Goal: Navigation & Orientation: Find specific page/section

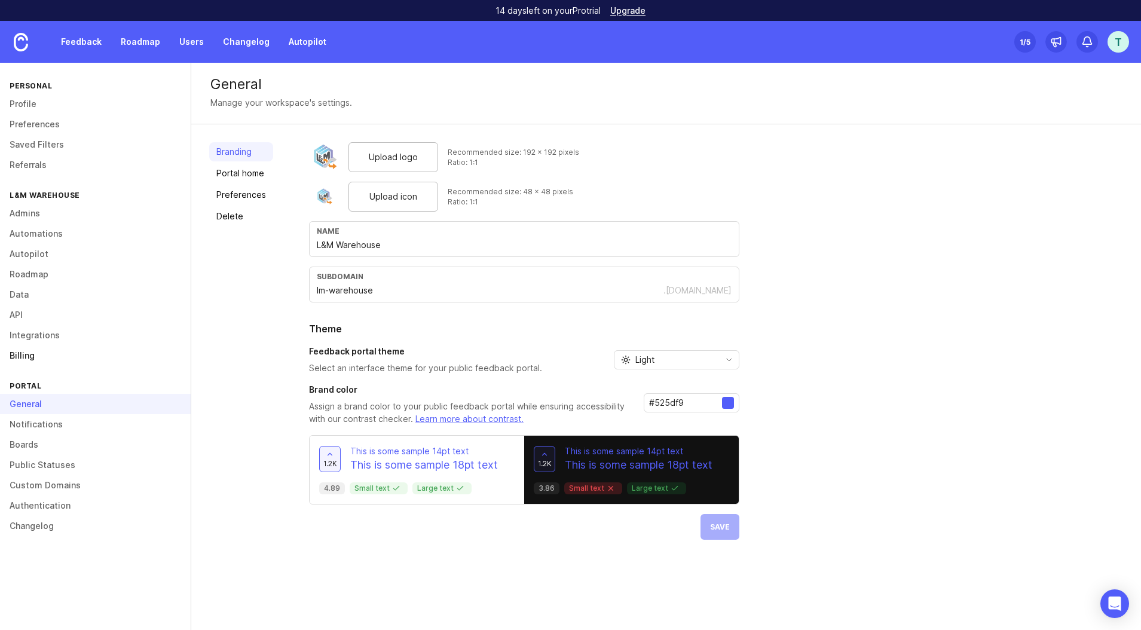
click at [19, 360] on link "Billing" at bounding box center [95, 356] width 191 height 20
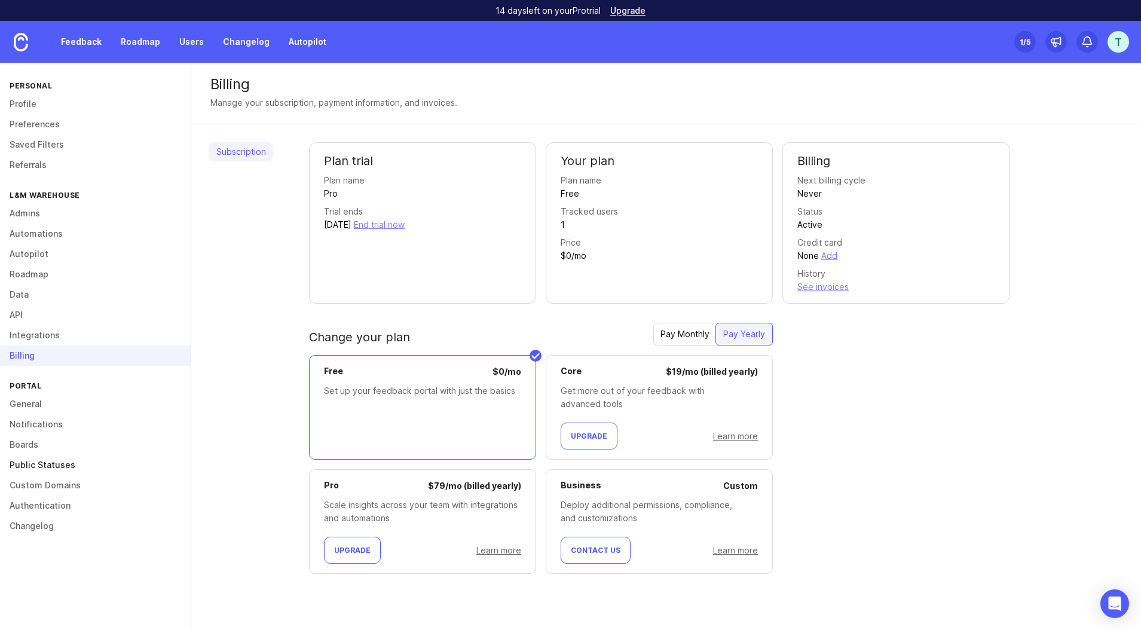
click at [145, 458] on link "Public Statuses" at bounding box center [95, 465] width 191 height 20
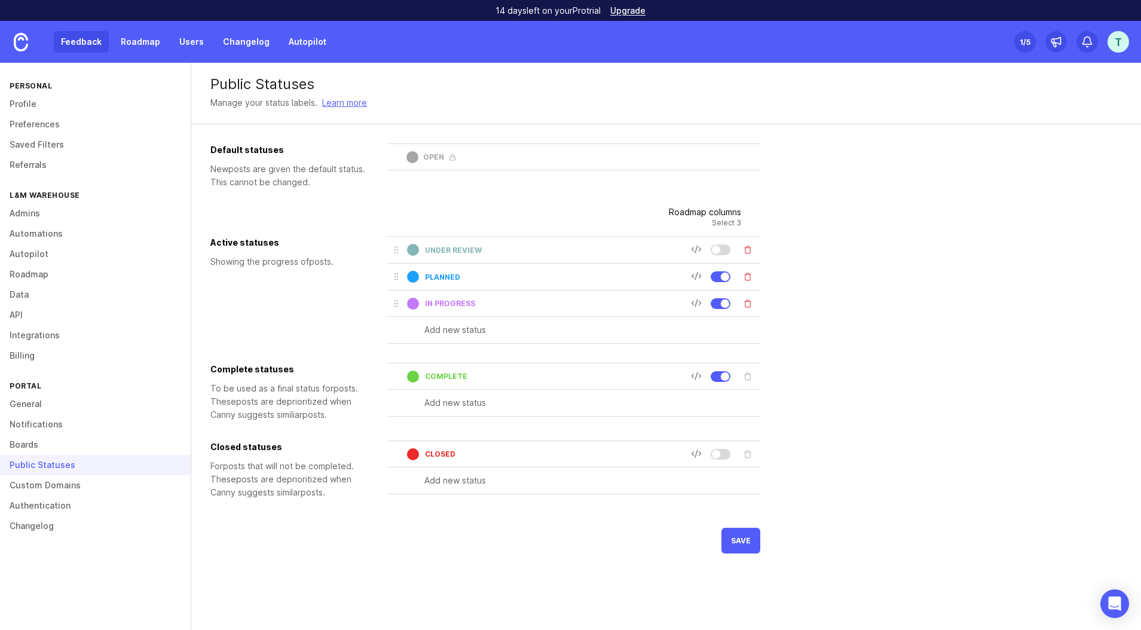
click at [95, 39] on link "Feedback" at bounding box center [81, 42] width 55 height 22
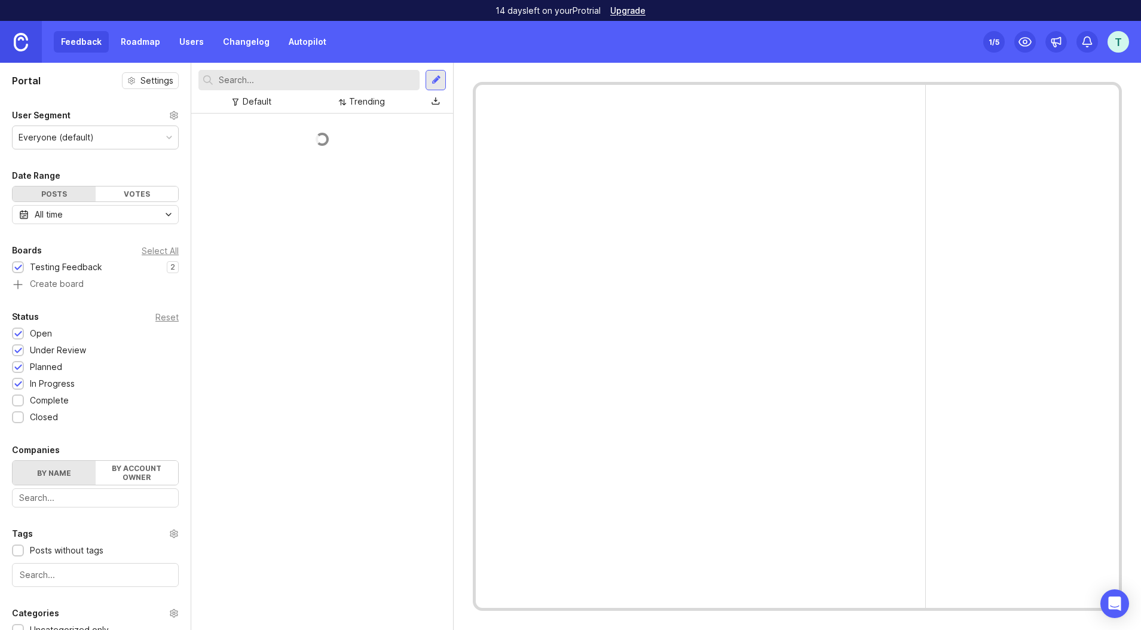
click at [24, 45] on img at bounding box center [21, 42] width 14 height 19
